Goal: Task Accomplishment & Management: Complete application form

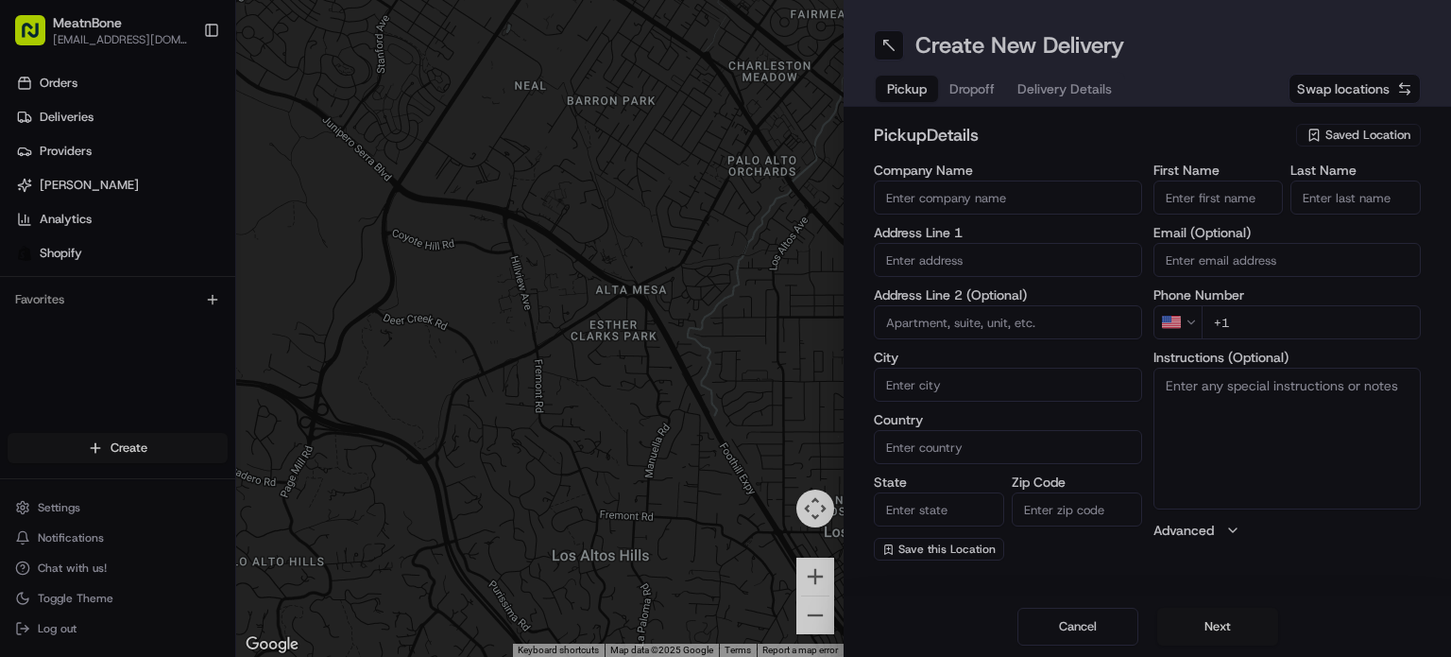
click at [1356, 131] on div at bounding box center [725, 328] width 1451 height 657
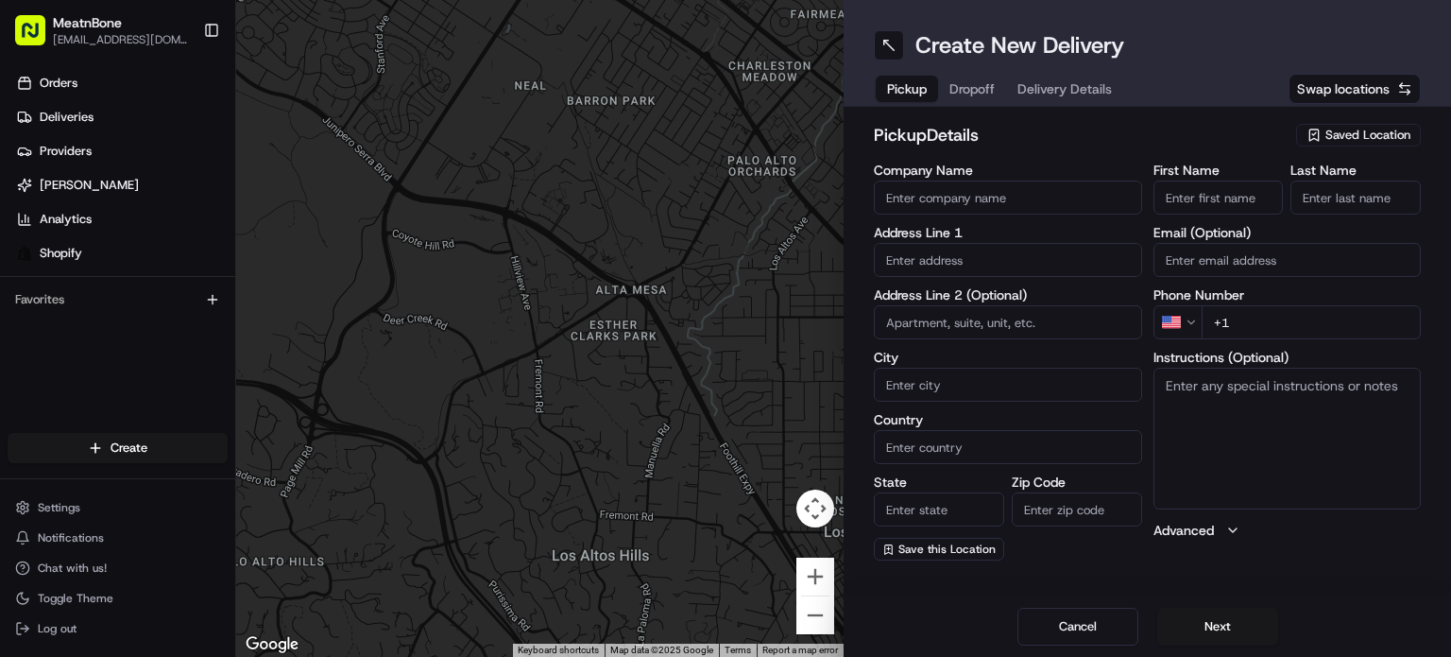
click at [1348, 139] on span "Saved Location" at bounding box center [1368, 135] width 85 height 17
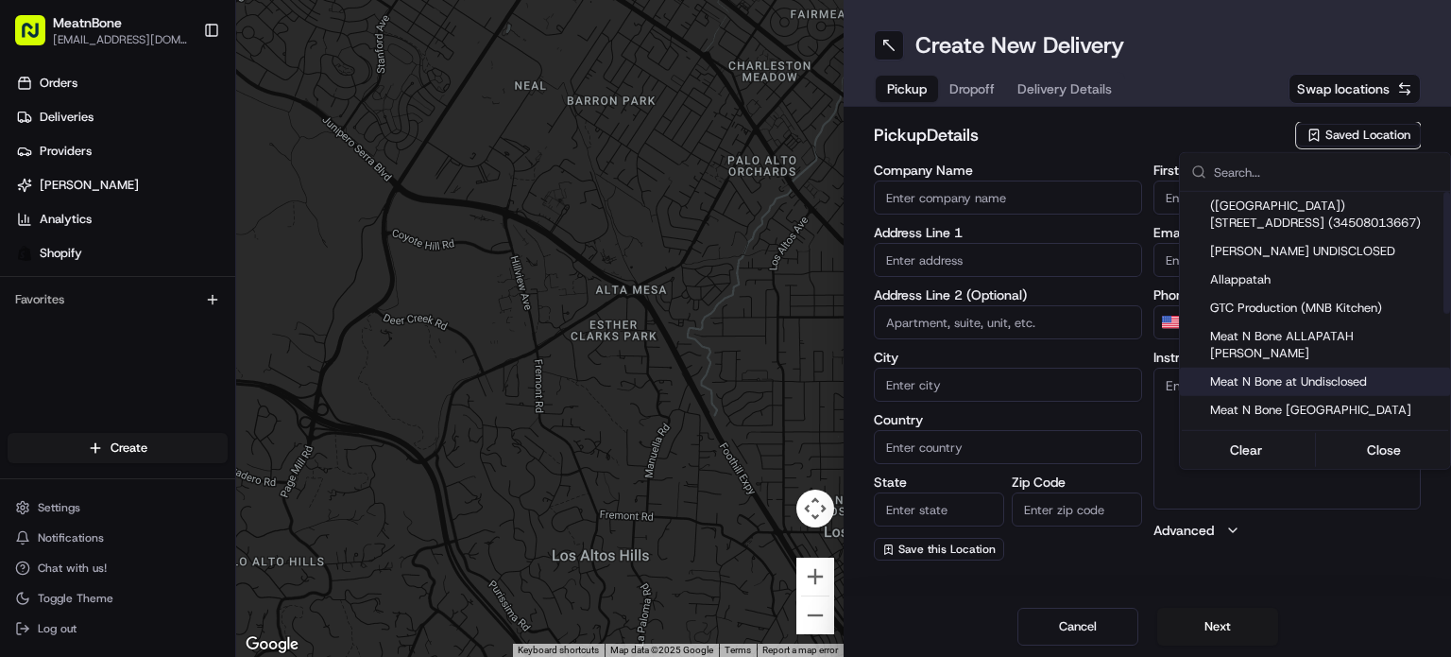
click at [1341, 373] on span "Meat N Bone at Undisclosed" at bounding box center [1326, 381] width 232 height 17
type input "Meat N Bone at Undisclosed"
type input "2207 Coral Wy"
type input "Coral Gables"
type input "US"
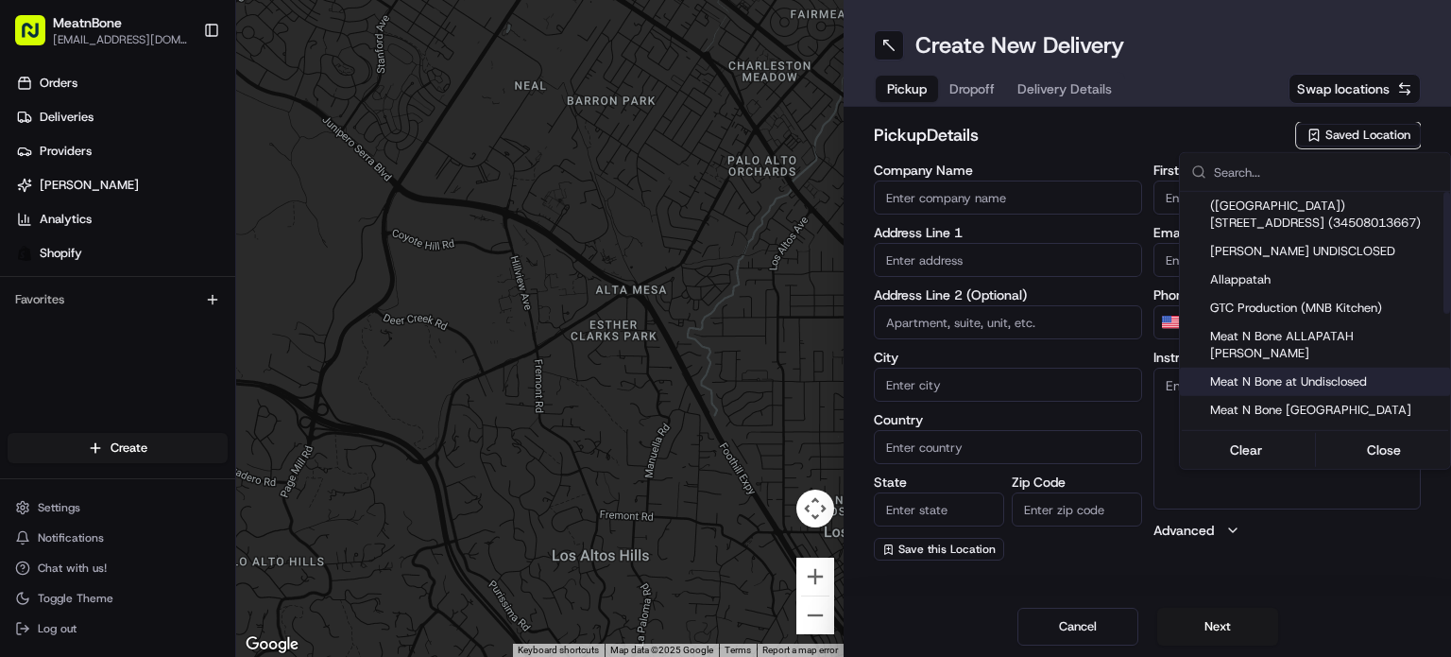
type input "FL"
type input "33145"
type input "Meat N"
type input "Bone"
type input "[PHONE_NUMBER]"
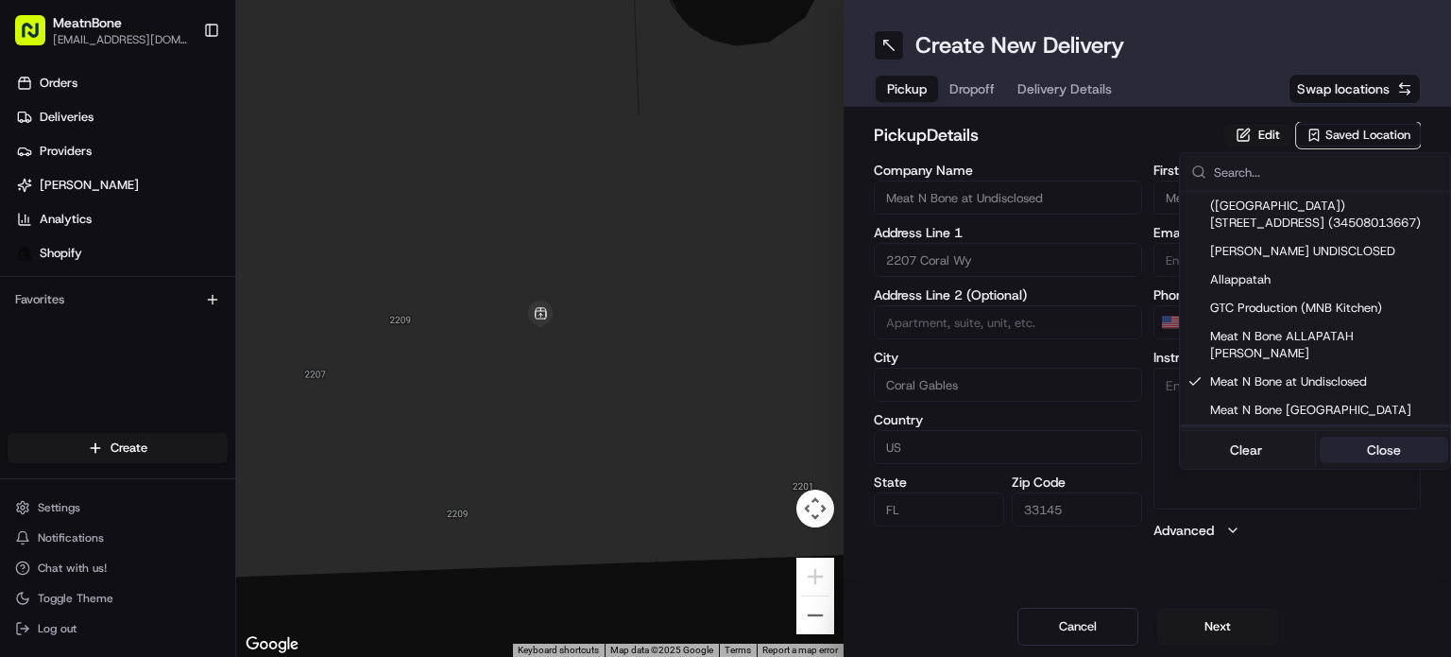
click at [1430, 445] on button "Close" at bounding box center [1384, 450] width 129 height 26
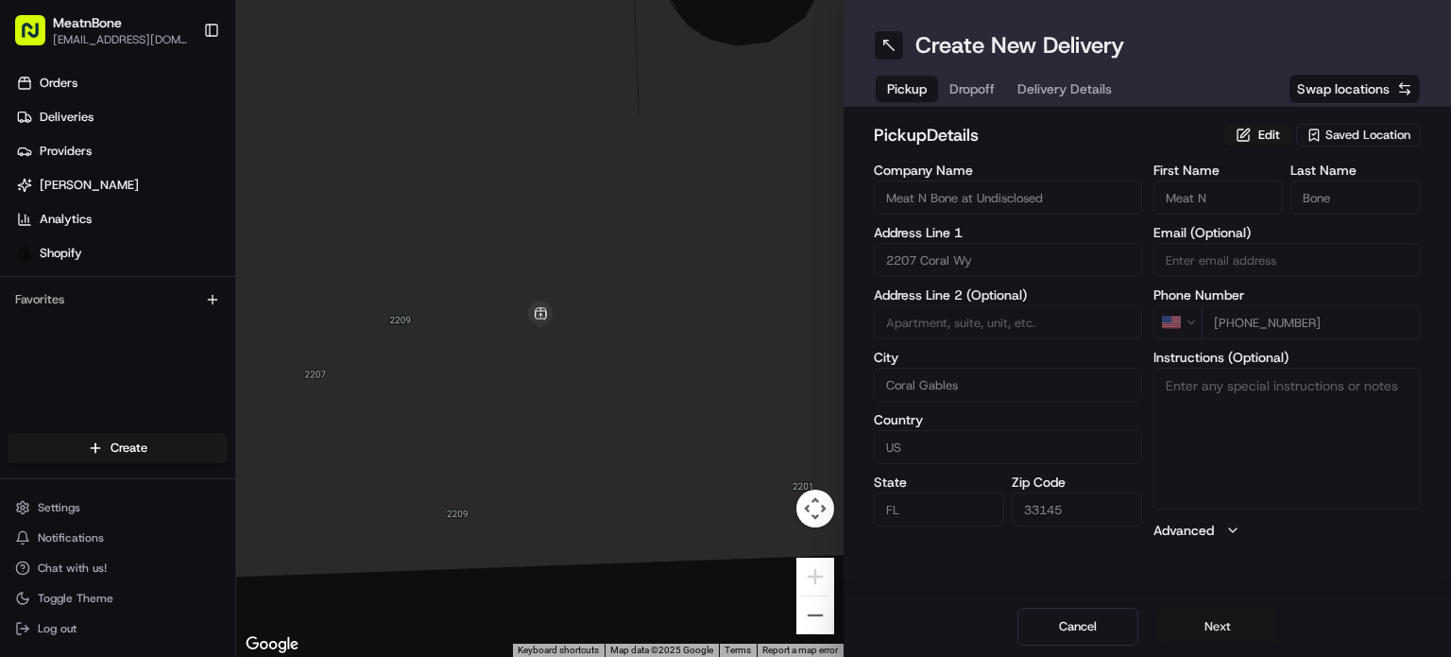
click at [1227, 626] on button "Next" at bounding box center [1218, 627] width 121 height 38
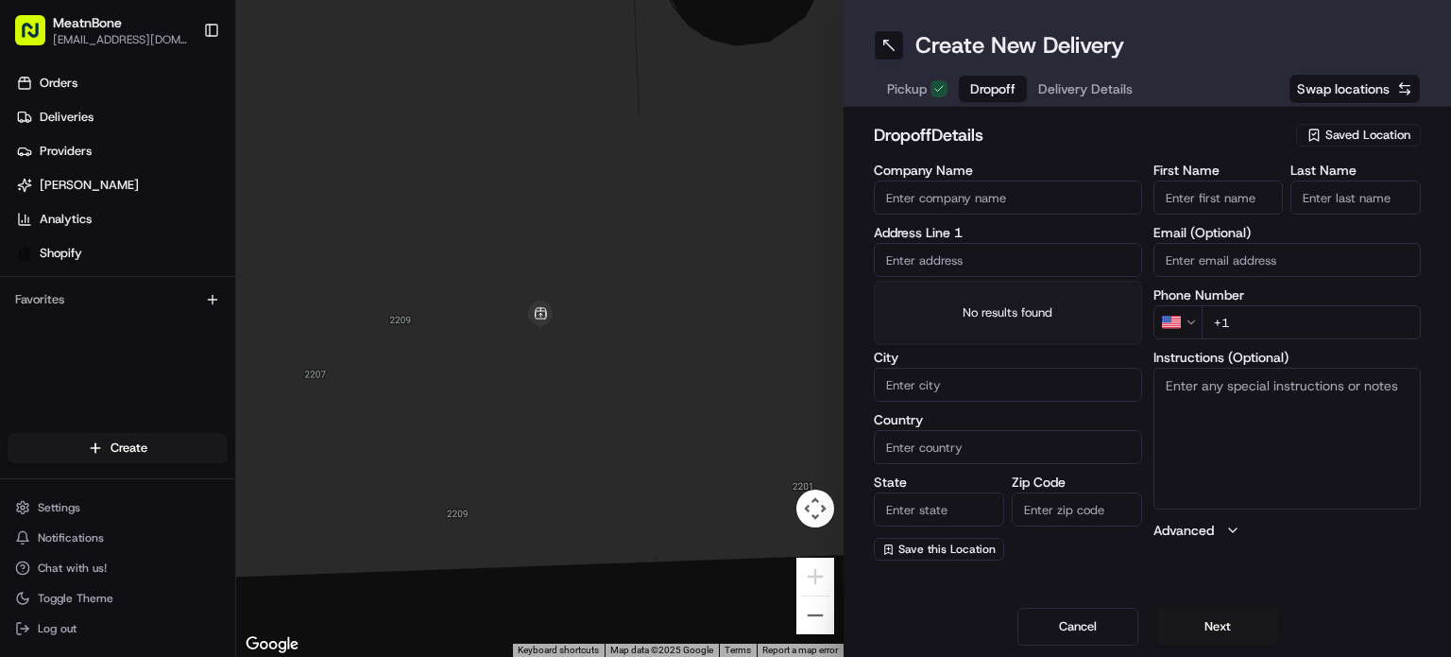
click at [912, 256] on input "text" at bounding box center [1008, 260] width 268 height 34
click at [1190, 199] on input "First Name" at bounding box center [1219, 197] width 130 height 34
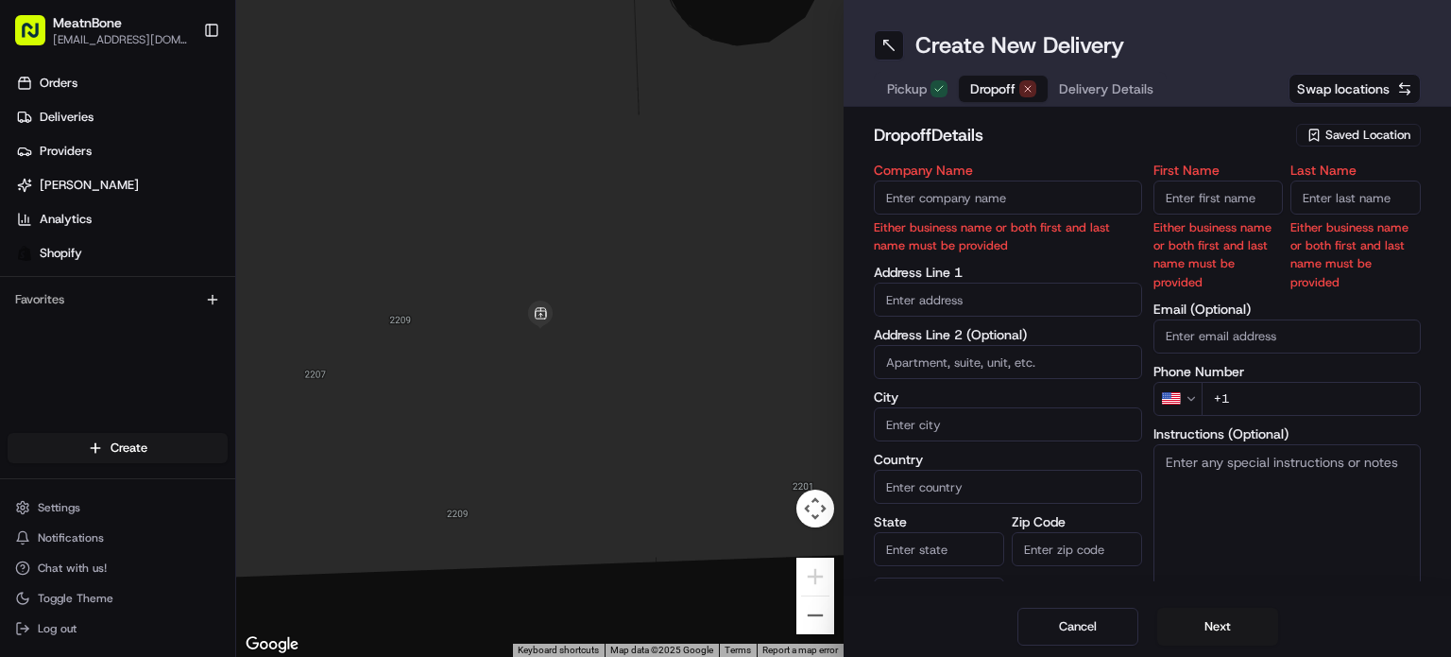
click at [979, 328] on div "Address Line 2 (Optional)" at bounding box center [1008, 353] width 268 height 51
click at [956, 294] on input "text" at bounding box center [1008, 300] width 268 height 34
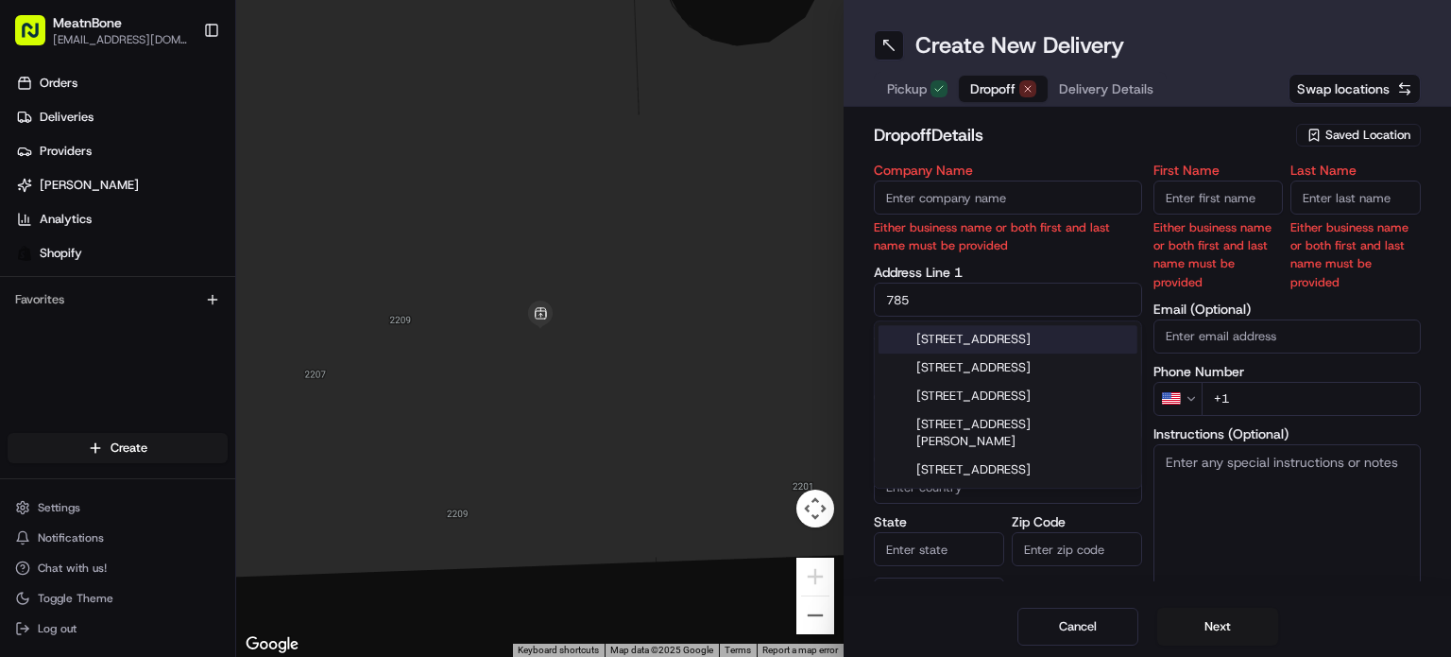
click at [1034, 347] on div "[STREET_ADDRESS]" at bounding box center [1008, 339] width 259 height 28
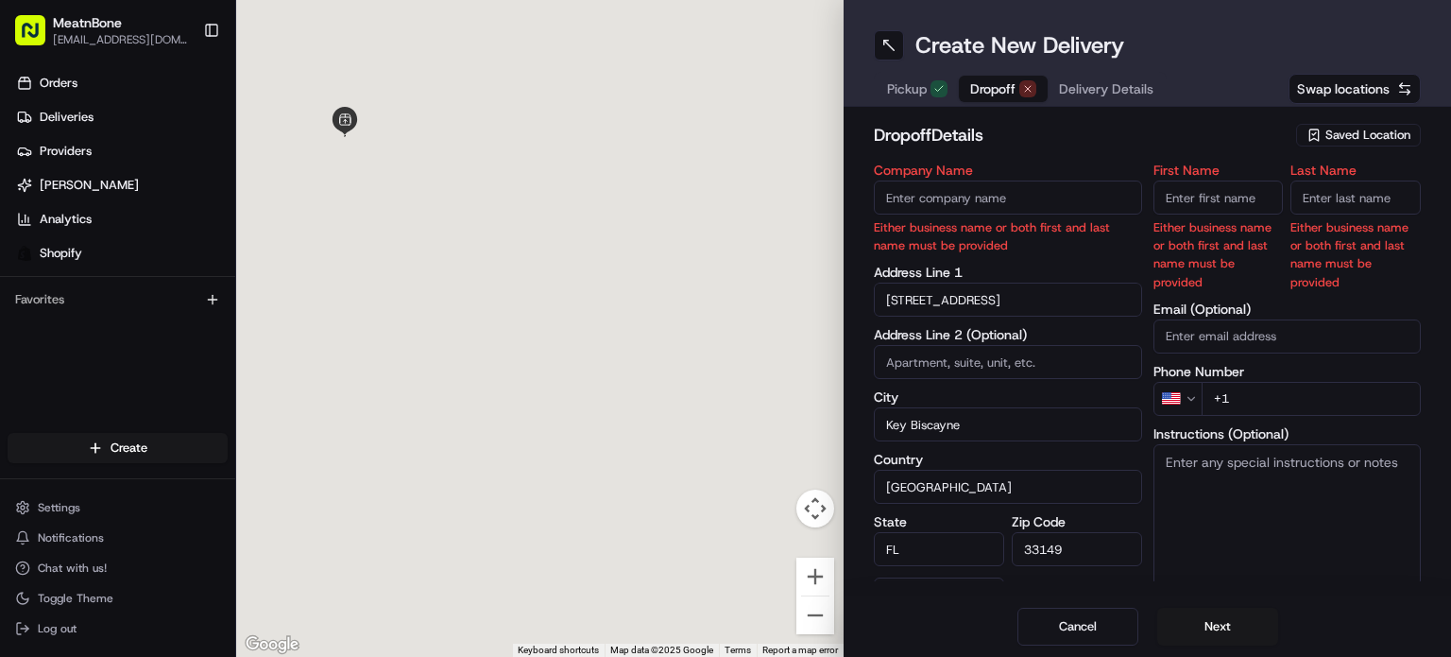
type input "[STREET_ADDRESS]"
type input "Key Biscayne"
type input "[GEOGRAPHIC_DATA]"
type input "FL"
type input "33149"
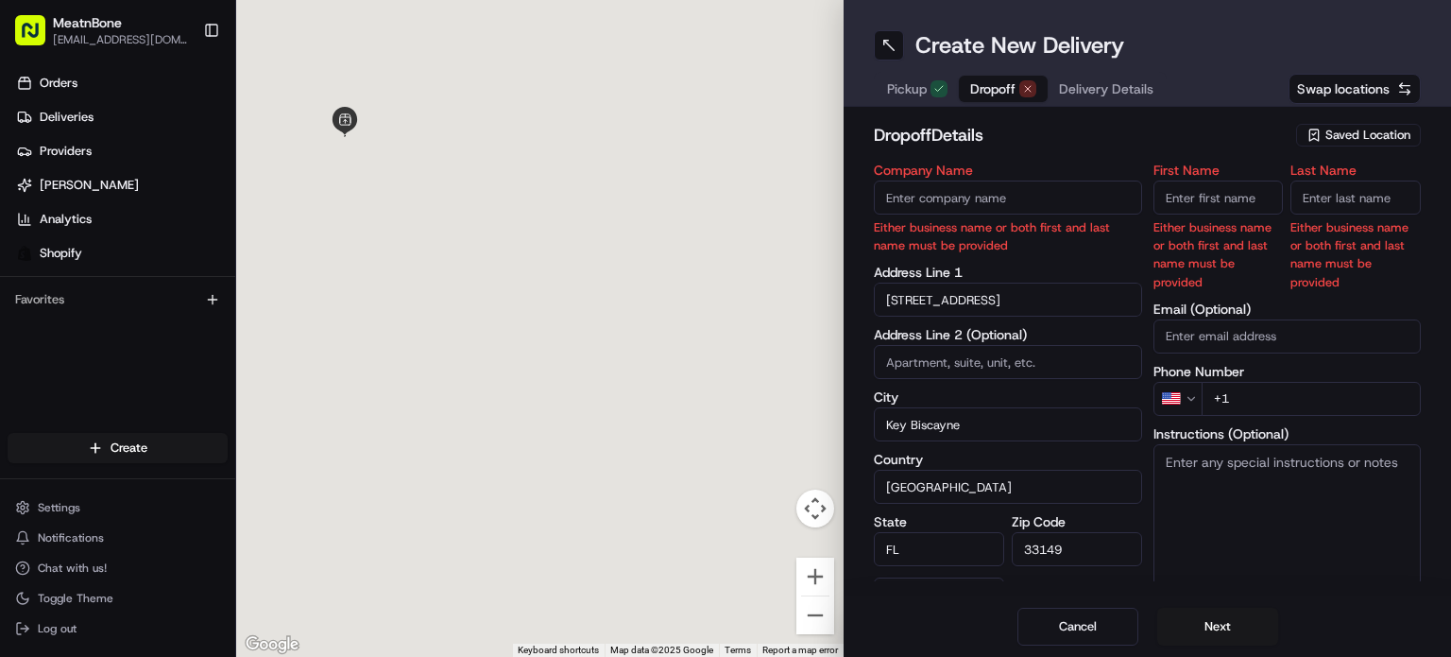
type input "[STREET_ADDRESS]"
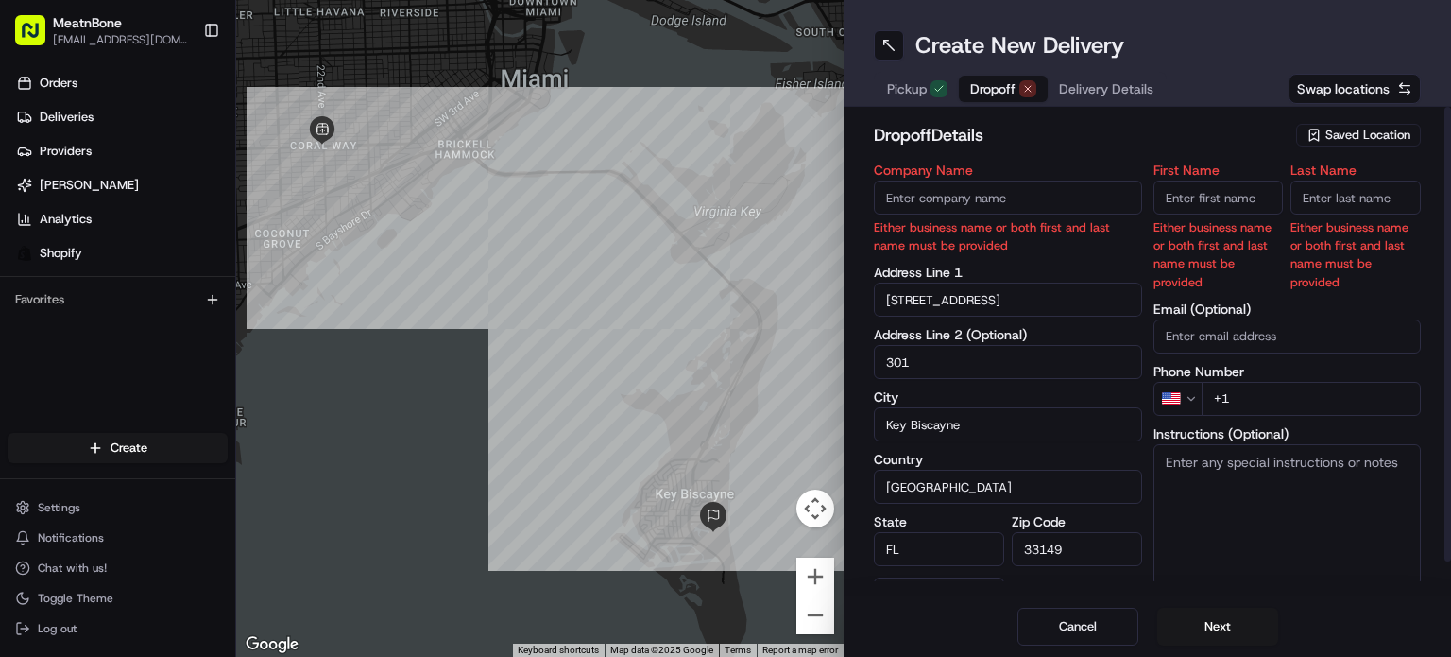
type input "301"
click at [1192, 197] on input "First Name" at bounding box center [1219, 197] width 130 height 34
type input "yanis"
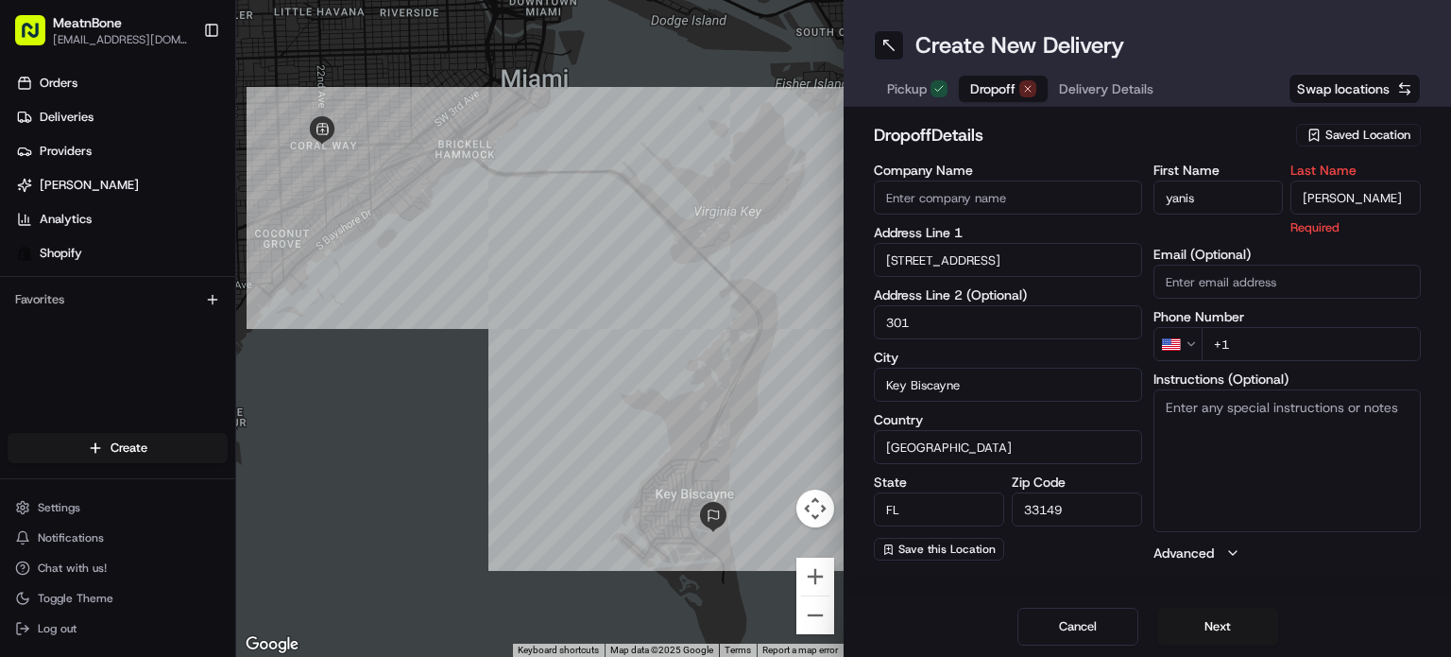
type input "[PERSON_NAME]"
click at [1311, 344] on div "First Name [PERSON_NAME] Last Name [PERSON_NAME] Required Email (Optional) Phon…" at bounding box center [1288, 362] width 268 height 399
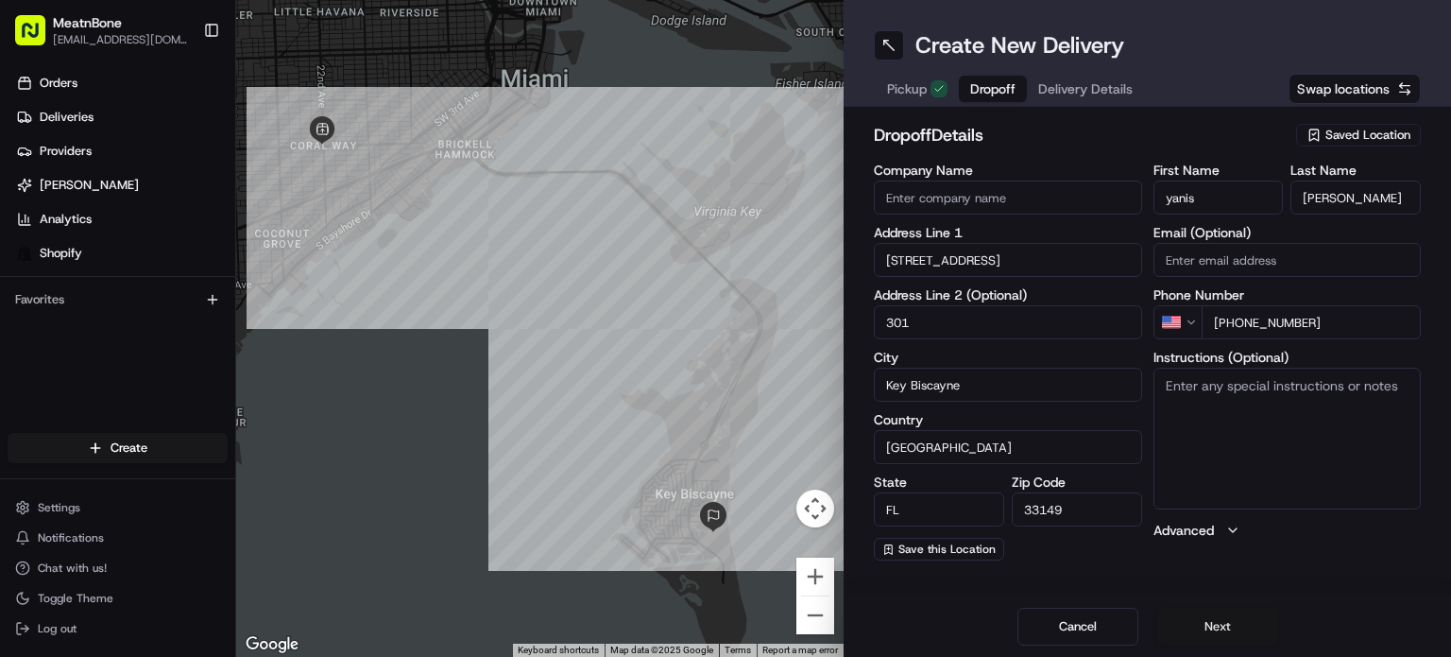
type input "[PHONE_NUMBER]"
click at [1242, 609] on button "Next" at bounding box center [1218, 627] width 121 height 38
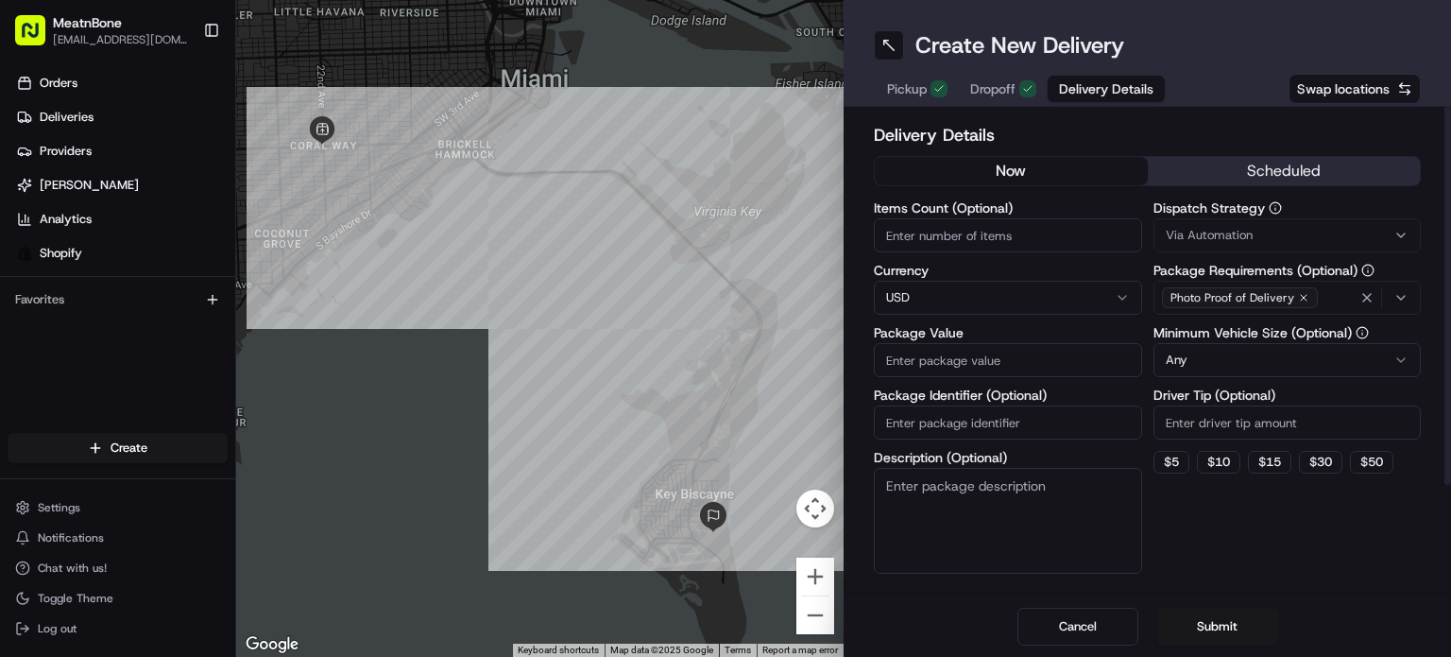
click at [979, 359] on input "Package Value" at bounding box center [1008, 360] width 268 height 34
type input "250.00"
click at [1006, 422] on input "Package Identifier (Optional)" at bounding box center [1008, 422] width 268 height 34
type input "252569"
click at [1028, 228] on input "Items Count (Optional)" at bounding box center [1008, 235] width 268 height 34
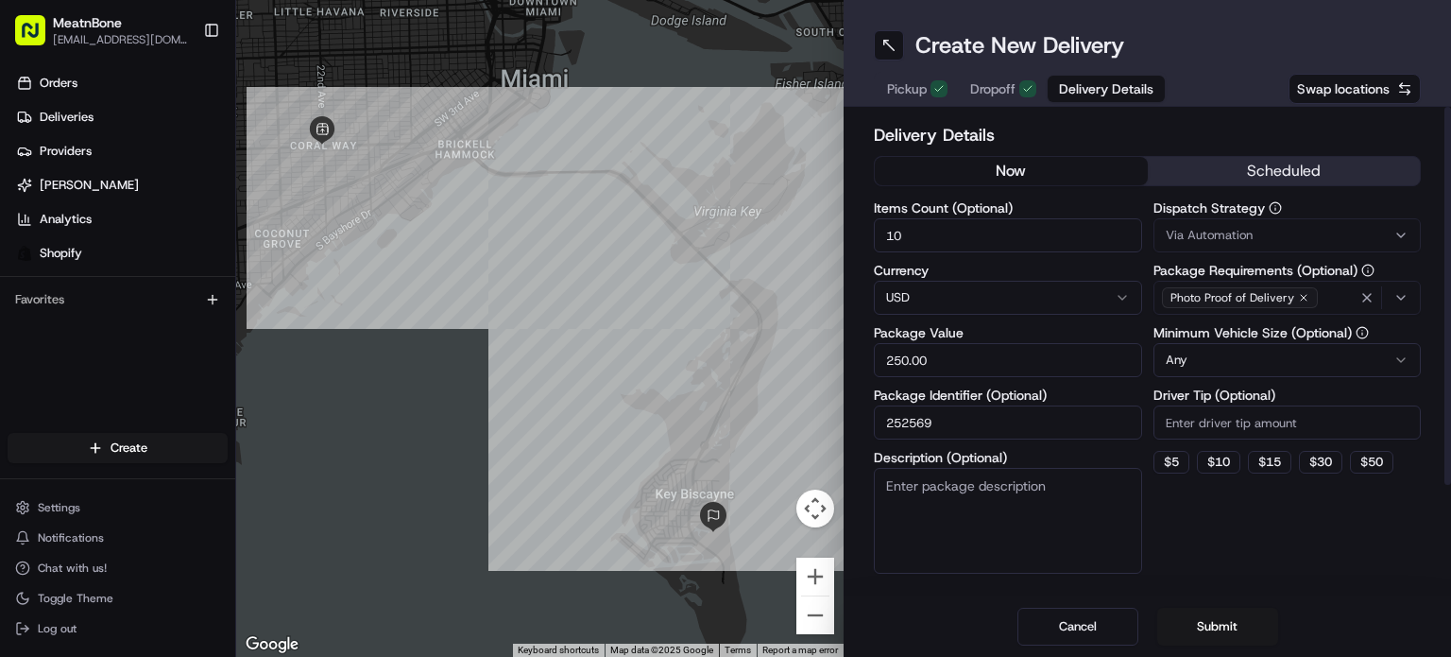
type input "10"
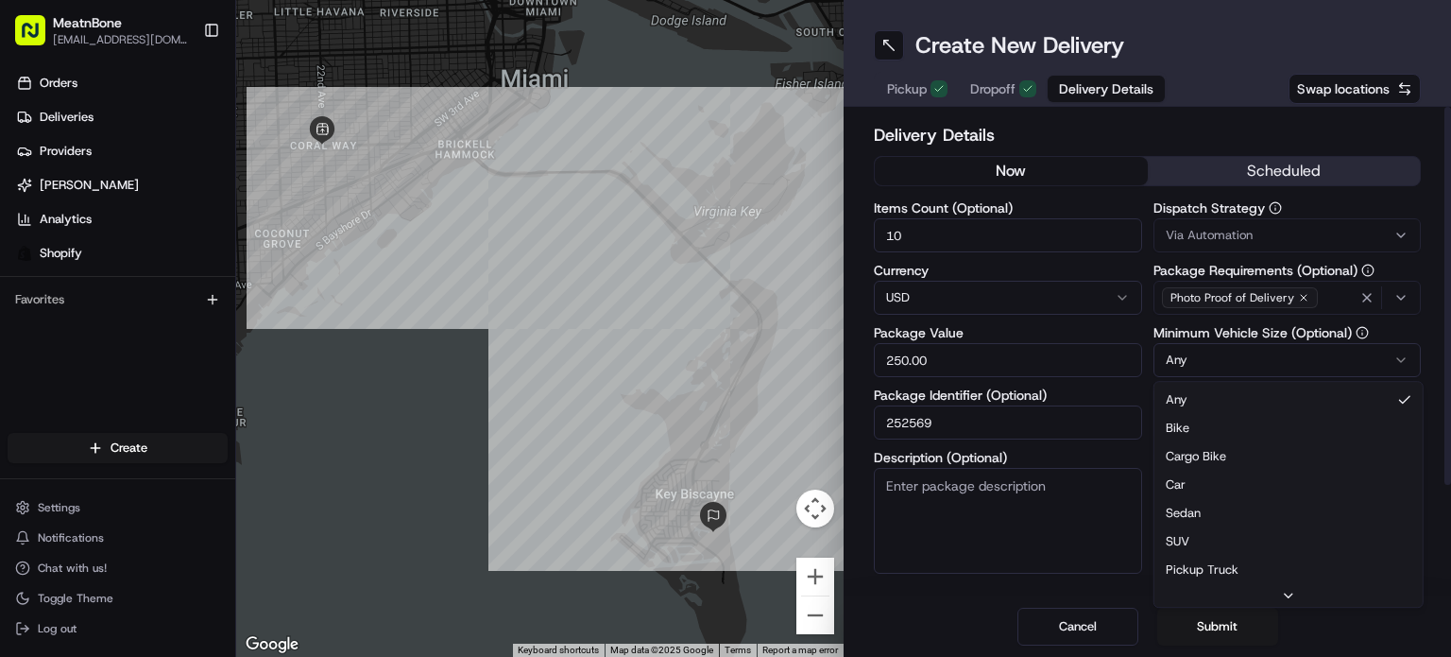
click at [1304, 361] on html "MeatnBone [EMAIL_ADDRESS][DOMAIN_NAME] Toggle Sidebar Orders Deliveries Provide…" at bounding box center [725, 328] width 1451 height 657
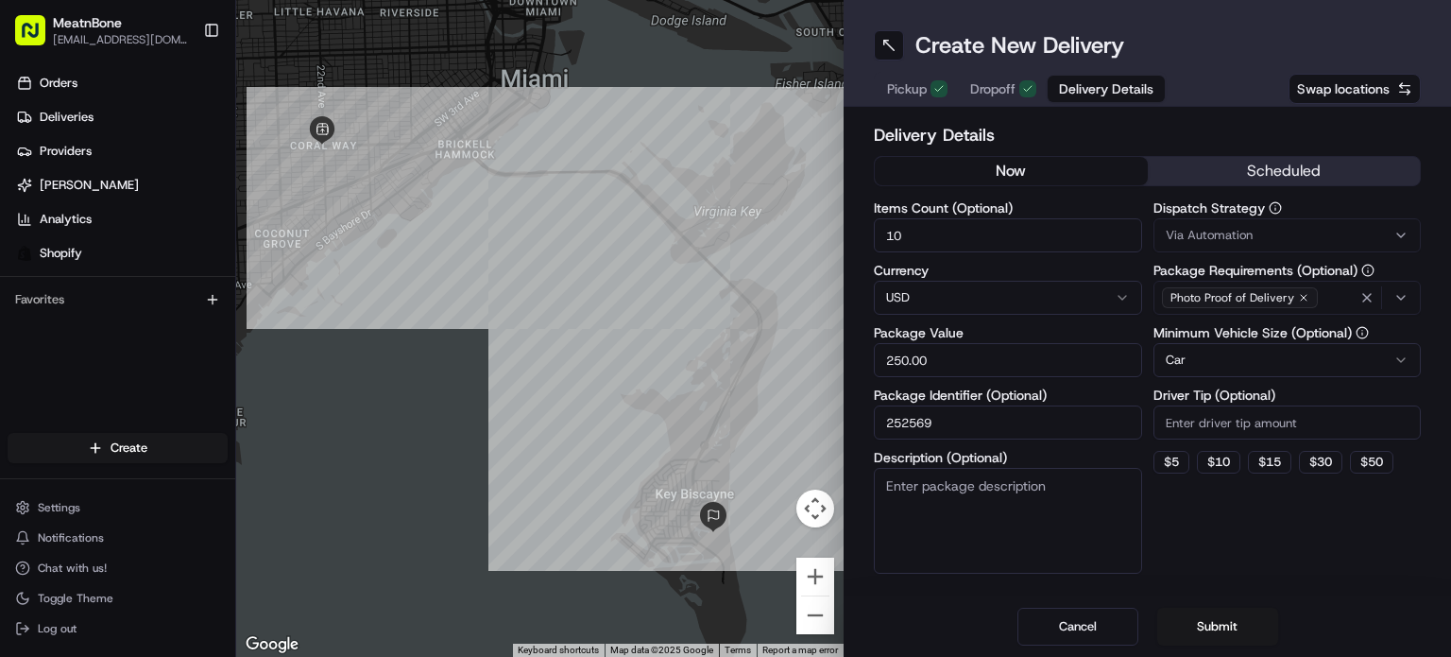
click at [1223, 619] on button "Submit" at bounding box center [1218, 627] width 121 height 38
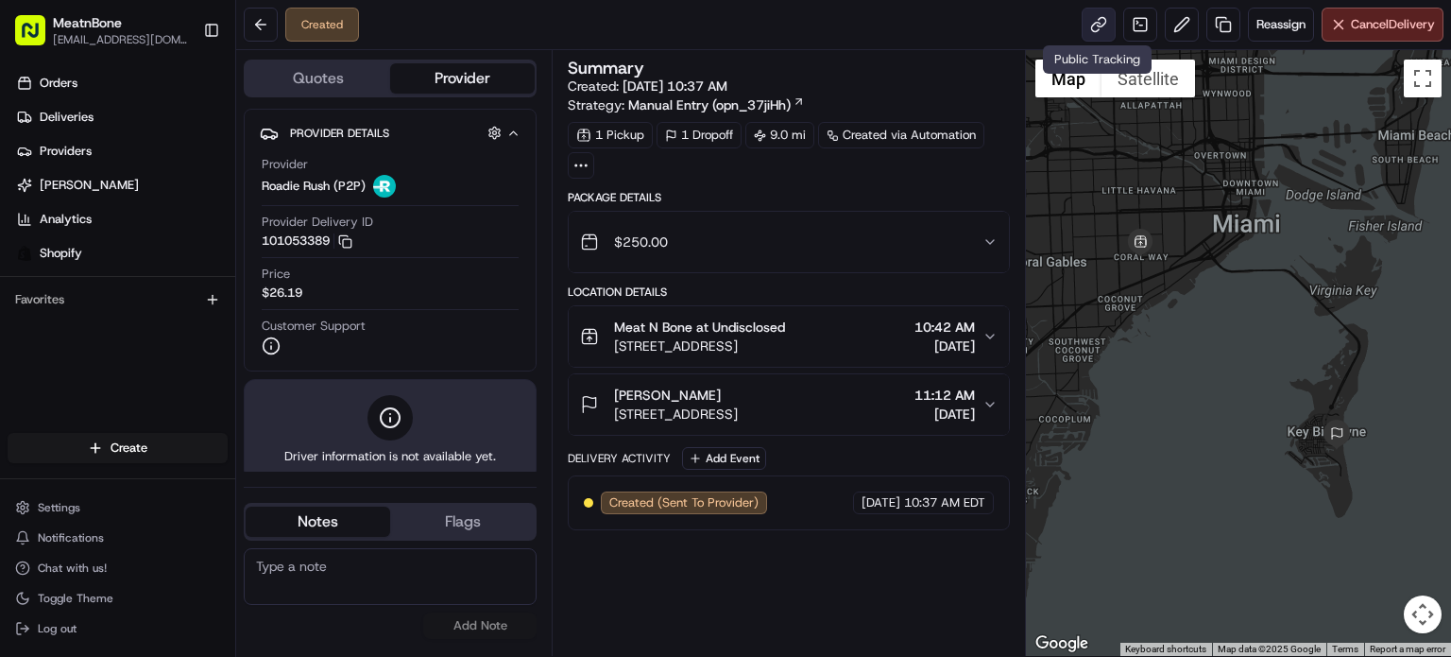
click at [1097, 17] on link at bounding box center [1099, 25] width 34 height 34
